Goal: Task Accomplishment & Management: Use online tool/utility

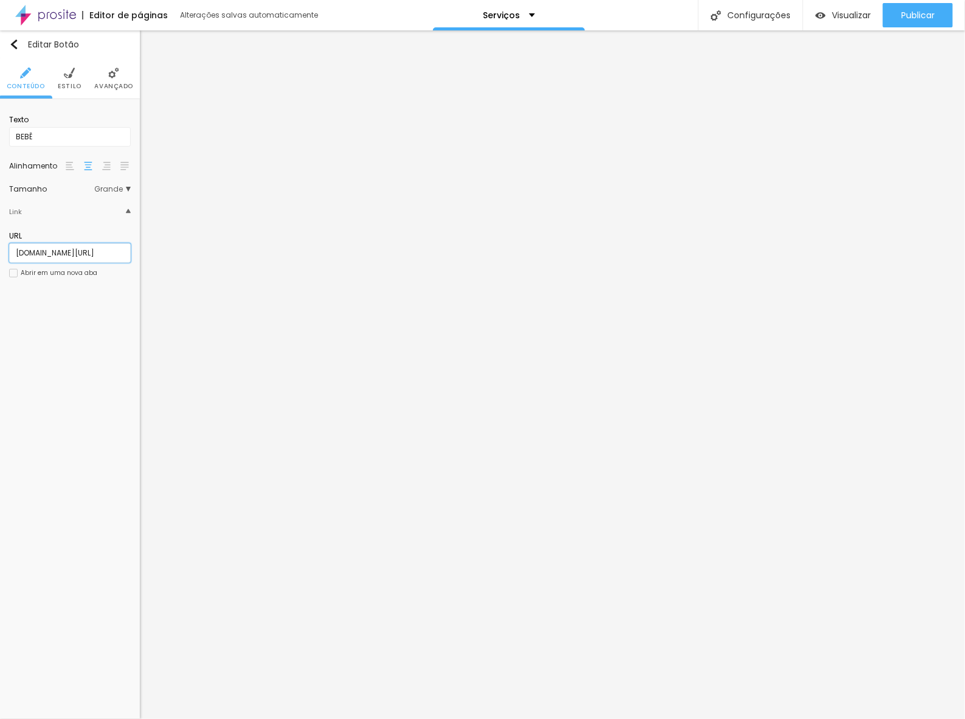
click at [55, 250] on input "[DOMAIN_NAME][URL]" at bounding box center [70, 252] width 122 height 19
drag, startPoint x: 27, startPoint y: 251, endPoint x: -15, endPoint y: 251, distance: 42.0
click at [0, 251] on html "Editor de páginas Alterações salvas automaticamente Serviços Configurações Conf…" at bounding box center [482, 359] width 965 height 719
click at [27, 252] on input "[DOMAIN_NAME][URL]" at bounding box center [70, 252] width 122 height 19
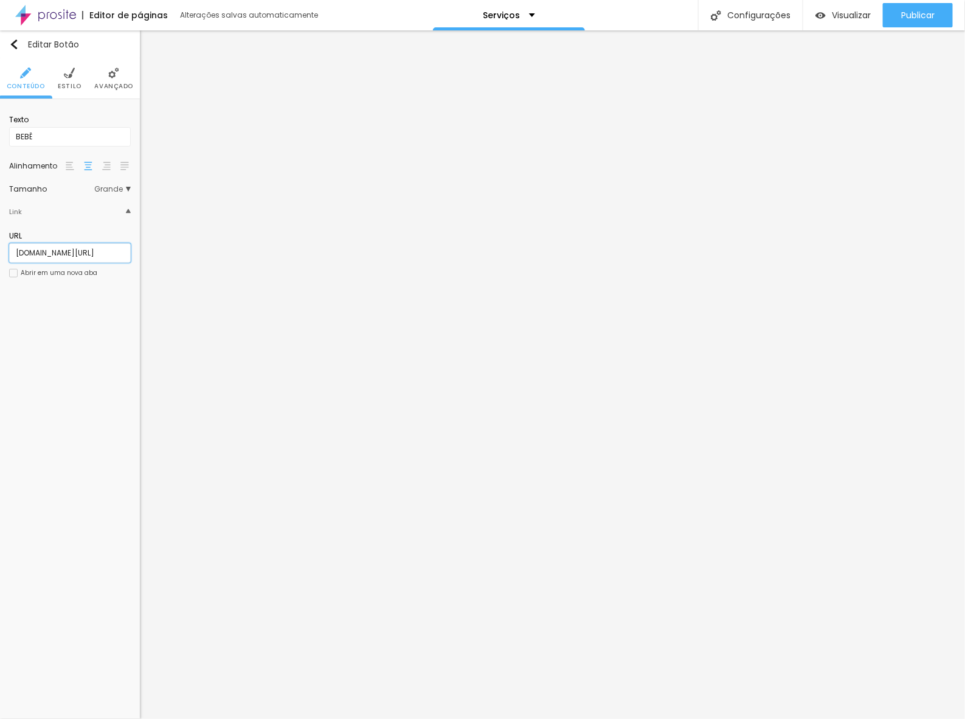
click at [125, 251] on input "[DOMAIN_NAME][URL]" at bounding box center [70, 252] width 122 height 19
click at [49, 254] on input "[DOMAIN_NAME][URL]" at bounding box center [70, 252] width 122 height 19
paste input "https://"
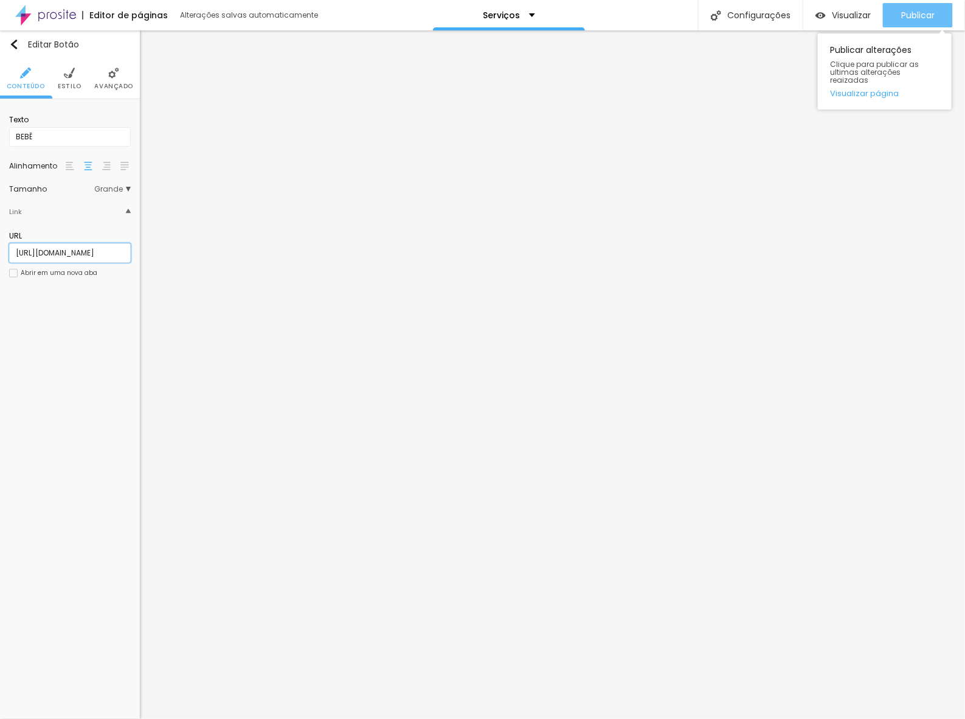
type input "[URL][DOMAIN_NAME]"
click at [917, 16] on span "Publicar" at bounding box center [917, 15] width 33 height 10
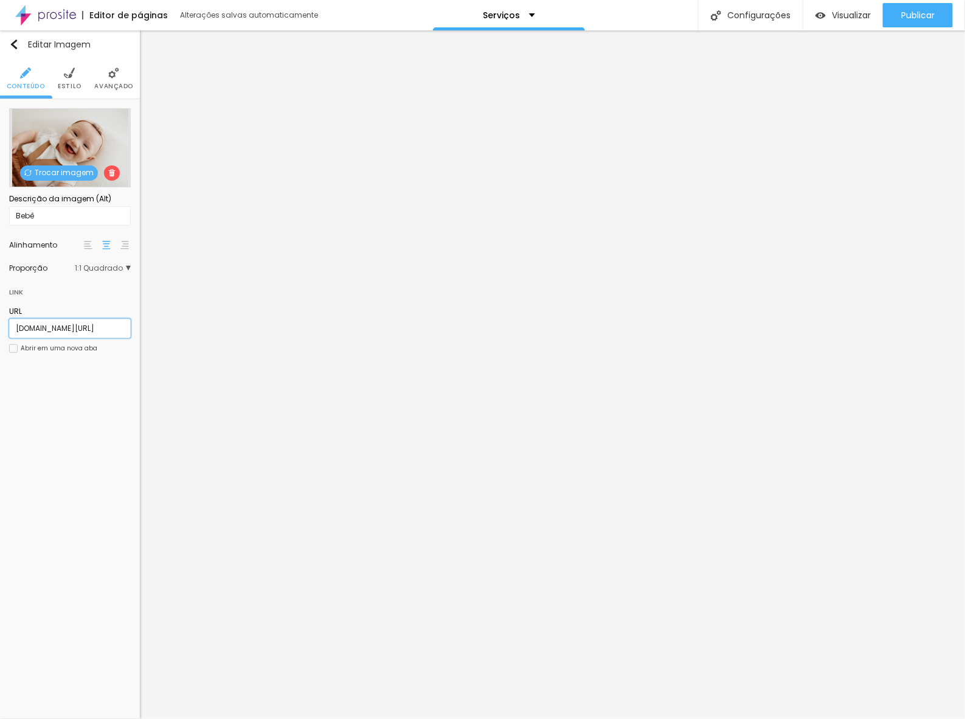
click at [74, 335] on input "[DOMAIN_NAME][URL]" at bounding box center [70, 328] width 122 height 19
click at [98, 327] on input "[DOMAIN_NAME][URL]" at bounding box center [70, 328] width 122 height 19
click at [94, 330] on input "[DOMAIN_NAME][URL]" at bounding box center [70, 328] width 122 height 19
paste input "https://"
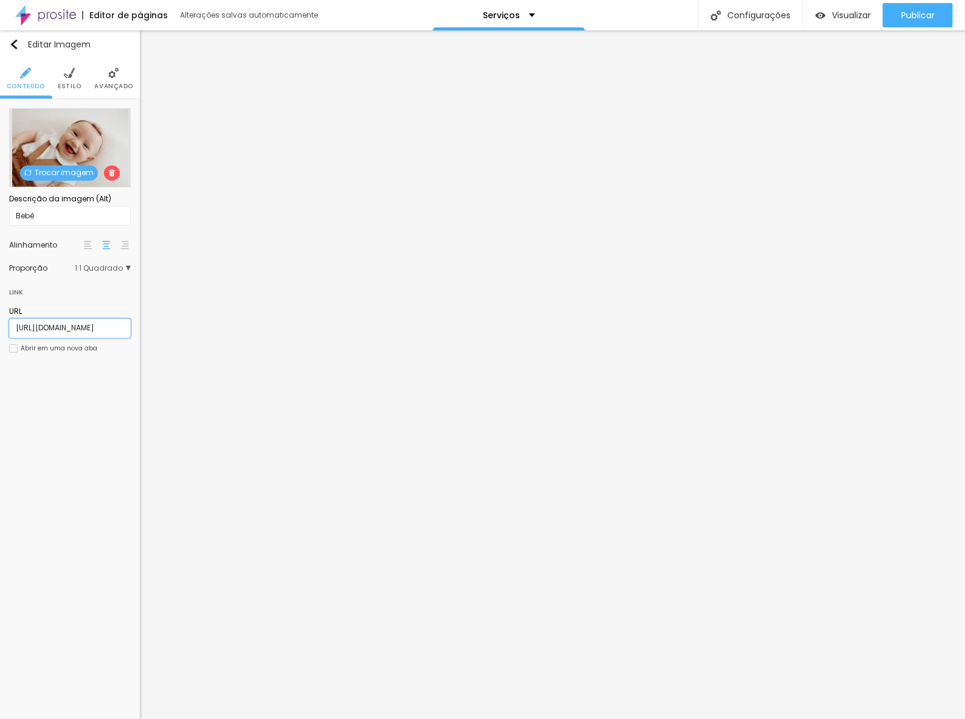
drag, startPoint x: 89, startPoint y: 333, endPoint x: -90, endPoint y: 347, distance: 179.4
click at [0, 347] on html "Editor de páginas Alterações salvas automaticamente Serviços Configurações Conf…" at bounding box center [482, 359] width 965 height 719
type input "[URL][DOMAIN_NAME]"
click at [102, 411] on div "Editar Imagem Conteúdo Estilo Avançado Trocar imagem Descrição da imagem (Alt) …" at bounding box center [70, 374] width 140 height 689
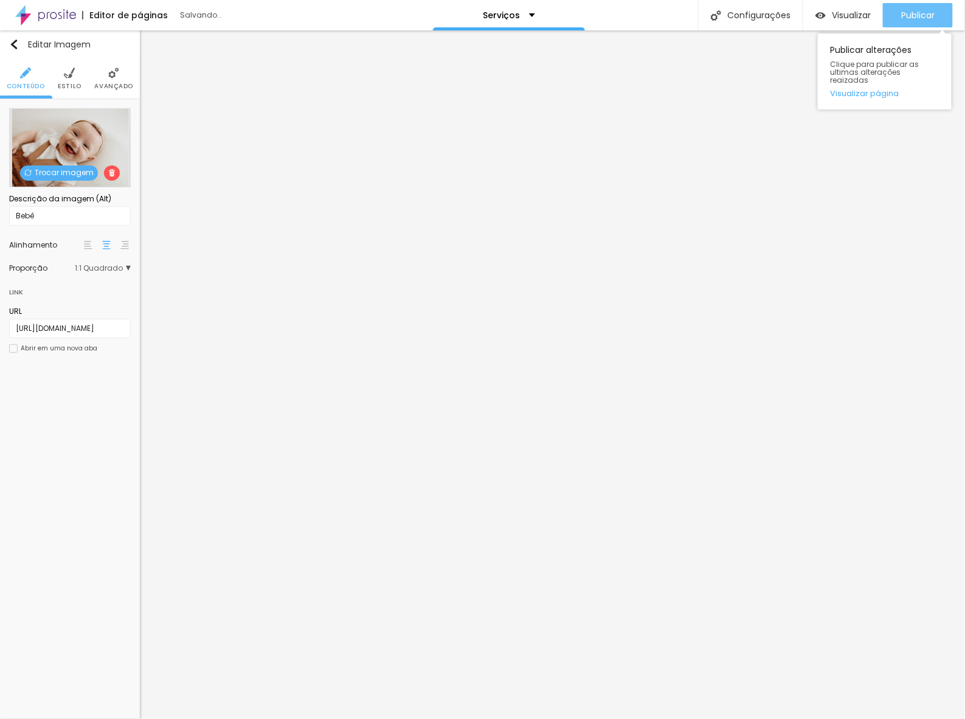
click at [907, 18] on span "Publicar" at bounding box center [917, 15] width 33 height 10
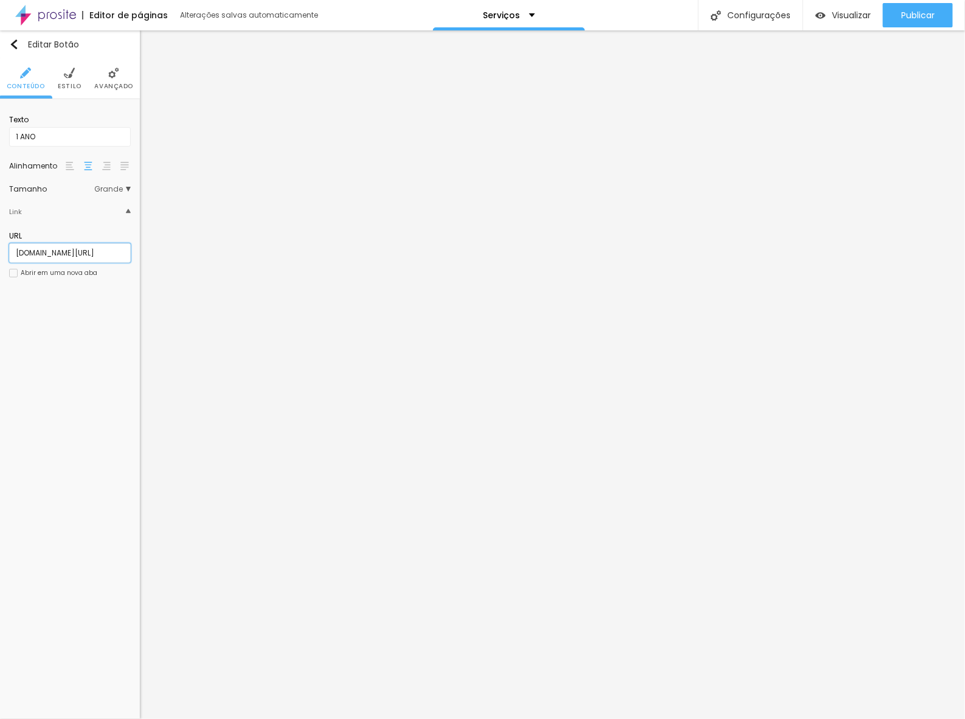
click at [98, 248] on input "[DOMAIN_NAME][URL]" at bounding box center [70, 252] width 122 height 19
paste input "https://"
type input "[URL][DOMAIN_NAME]"
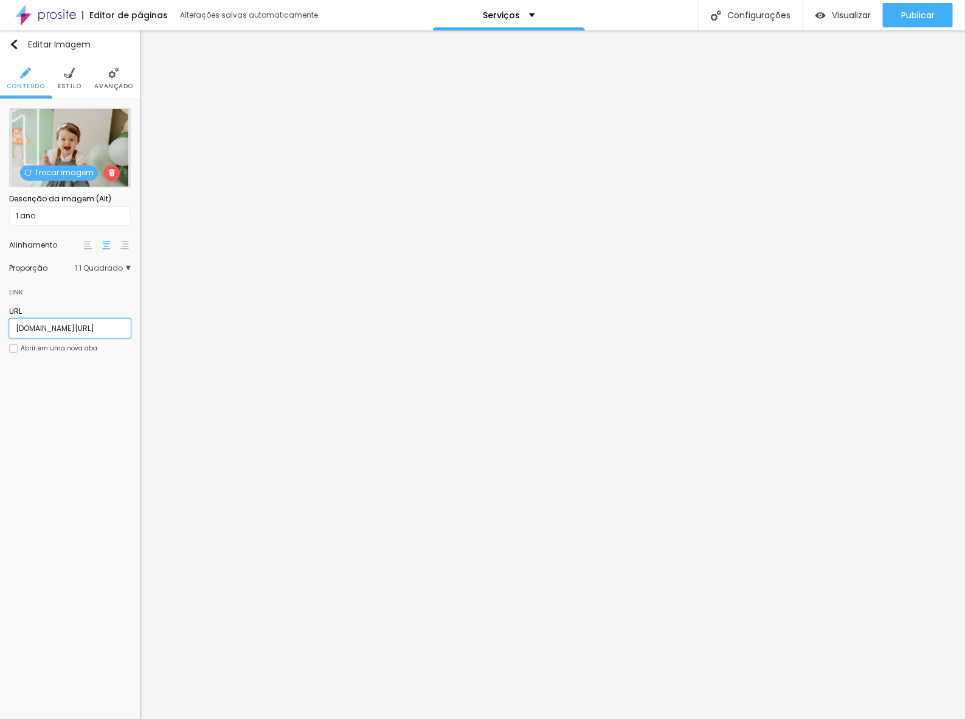
click at [93, 331] on input "[DOMAIN_NAME][URL]" at bounding box center [70, 328] width 122 height 19
paste input "https://"
type input "[URL][DOMAIN_NAME]"
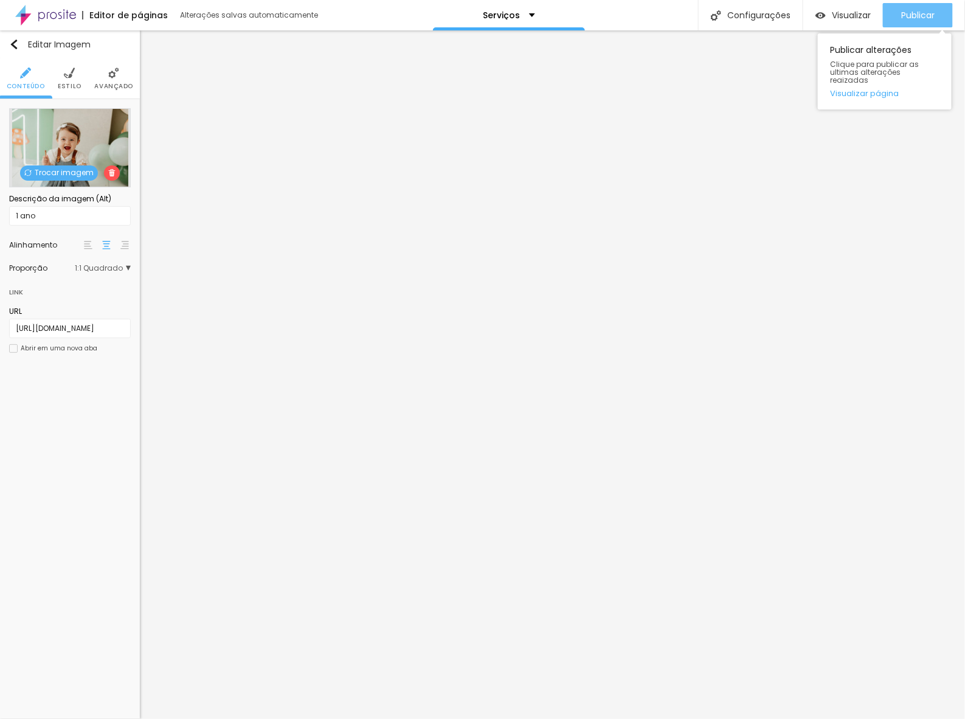
click at [908, 13] on span "Publicar" at bounding box center [917, 15] width 33 height 10
